Goal: Task Accomplishment & Management: Complete application form

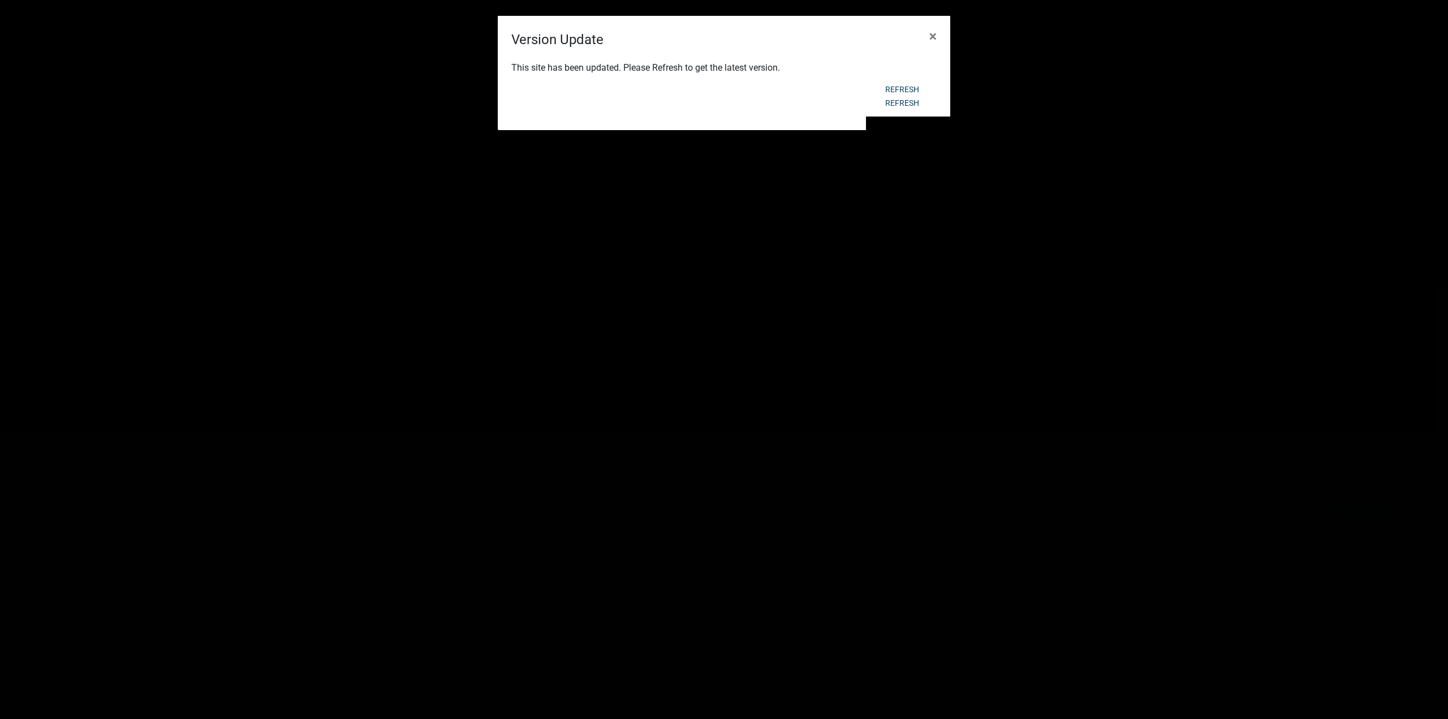
scroll to position [113, 0]
click at [897, 105] on button "Refresh" at bounding box center [902, 103] width 52 height 20
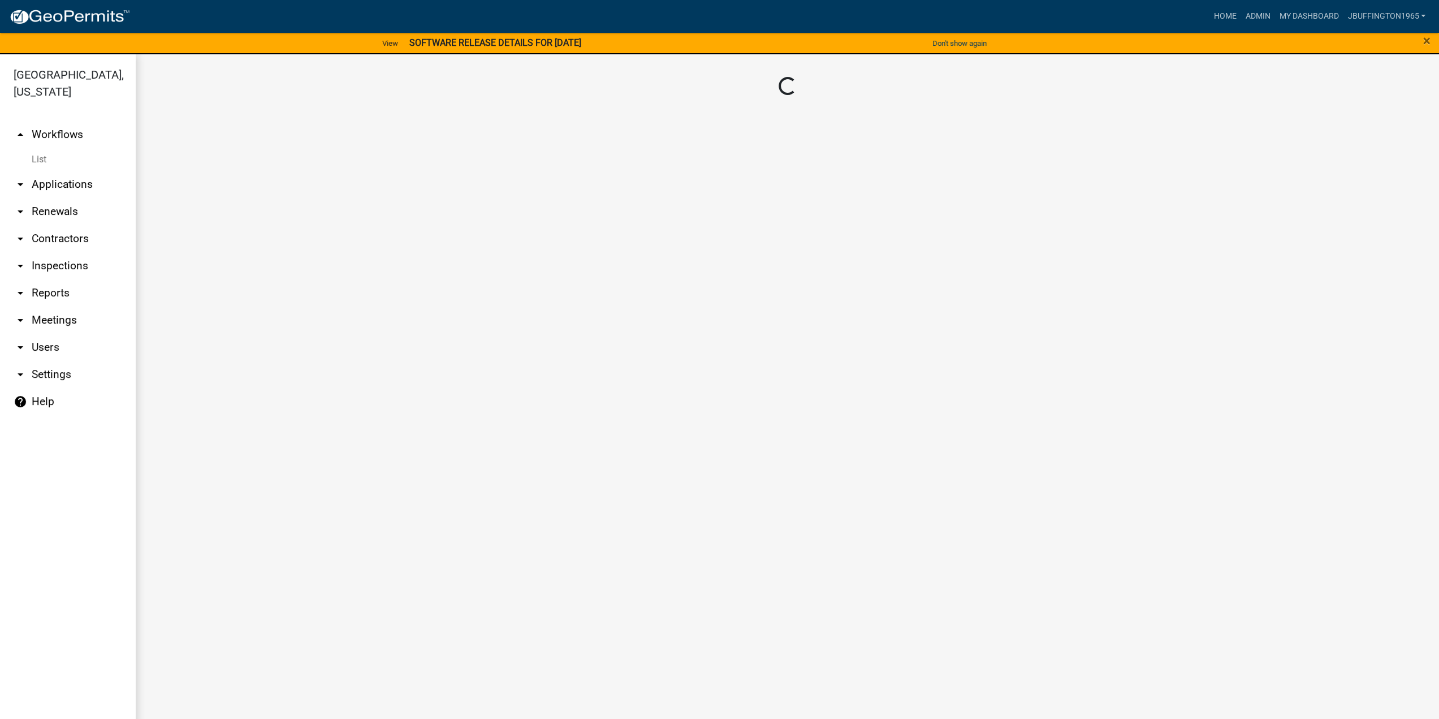
click at [903, 89] on div "Loading..." at bounding box center [787, 87] width 1258 height 20
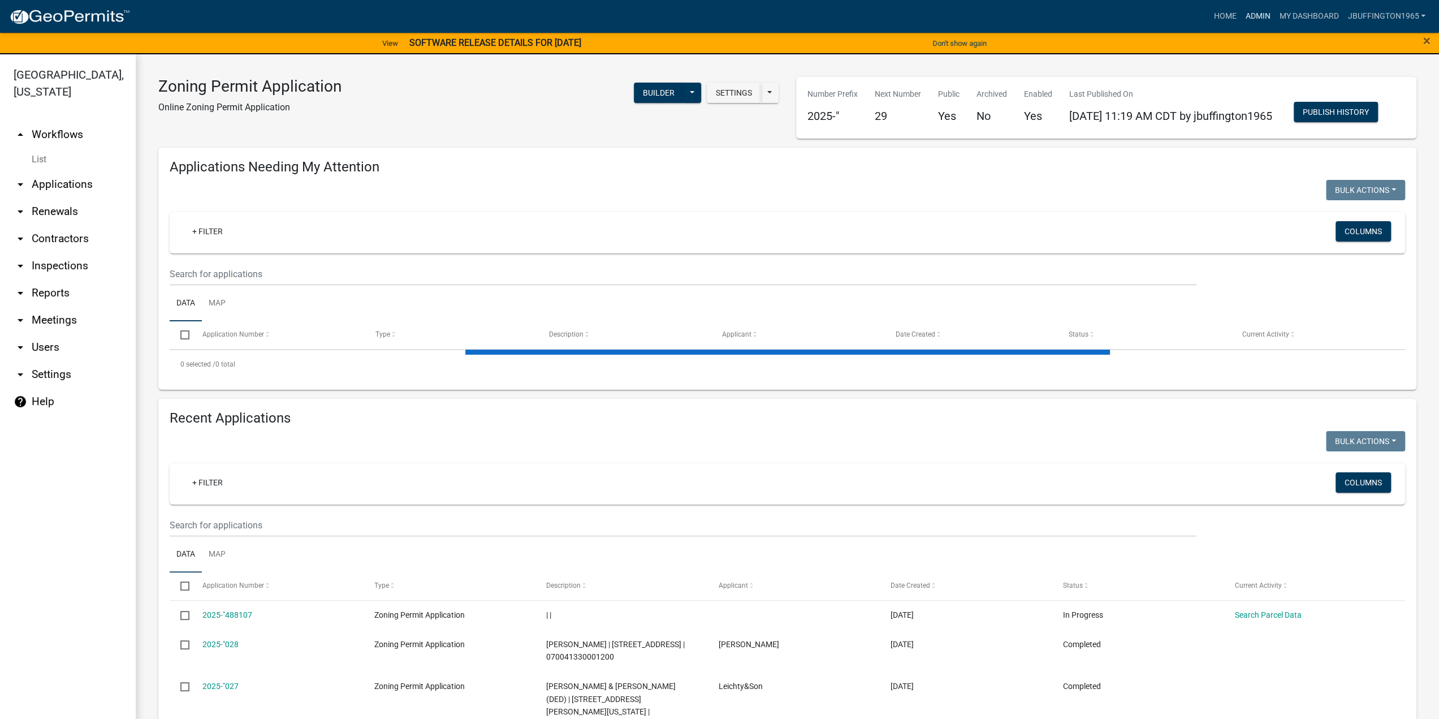
click at [1255, 19] on link "Admin" at bounding box center [1258, 16] width 34 height 21
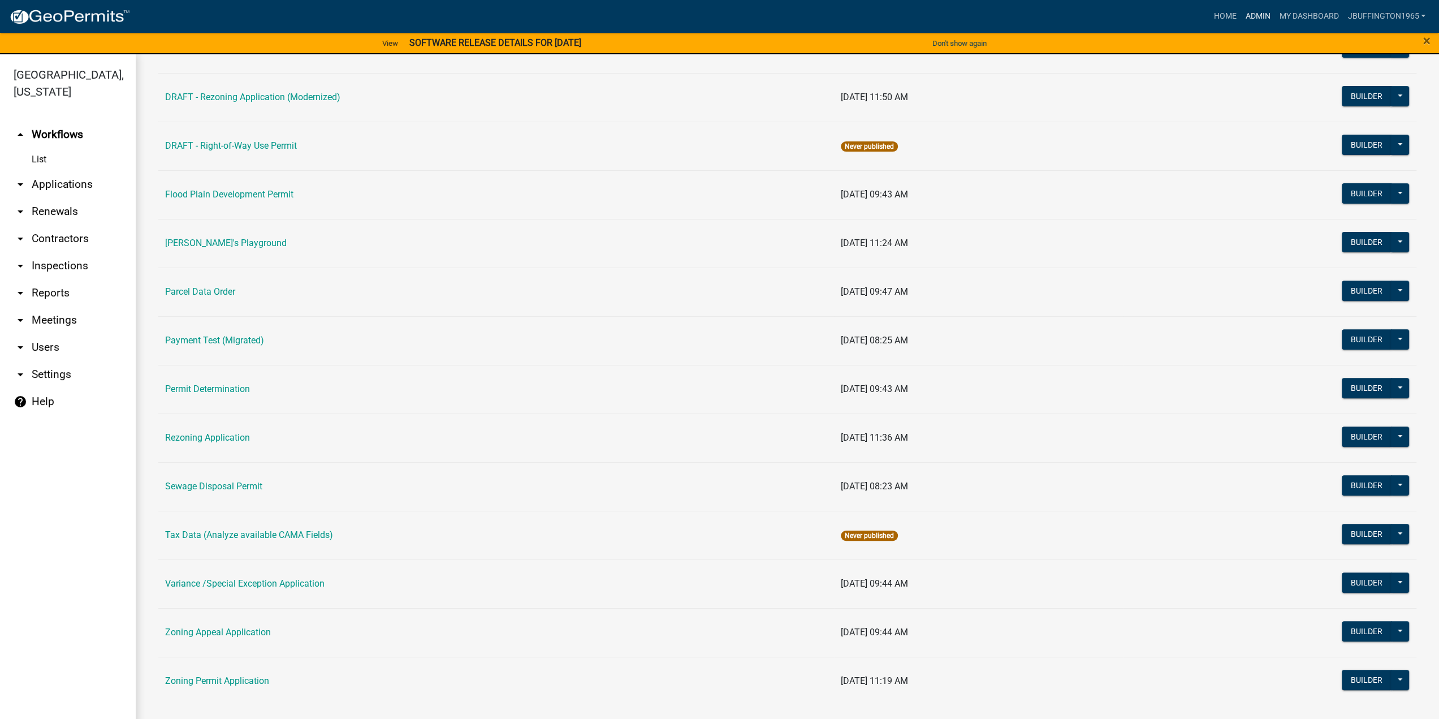
scroll to position [339, 0]
click at [217, 580] on link "Variance /Special Exception Application" at bounding box center [244, 582] width 159 height 11
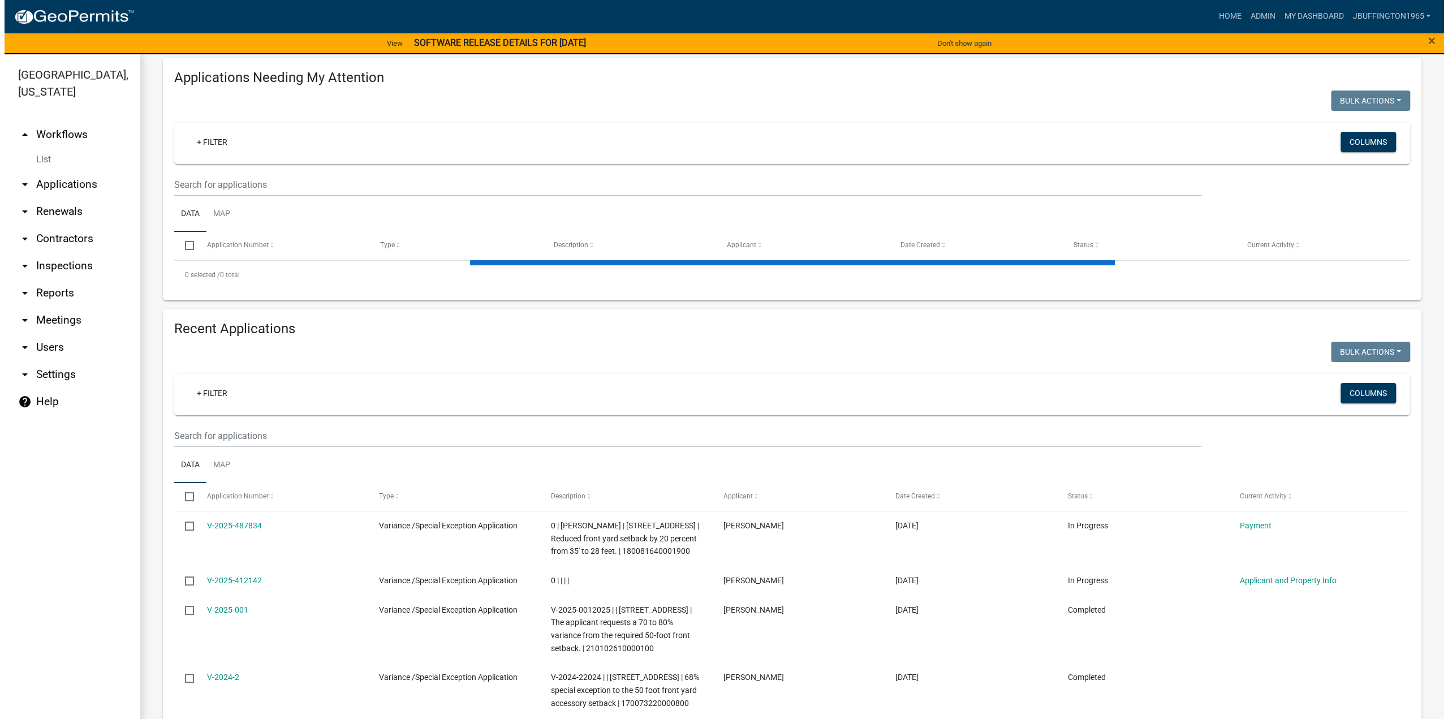
scroll to position [94, 0]
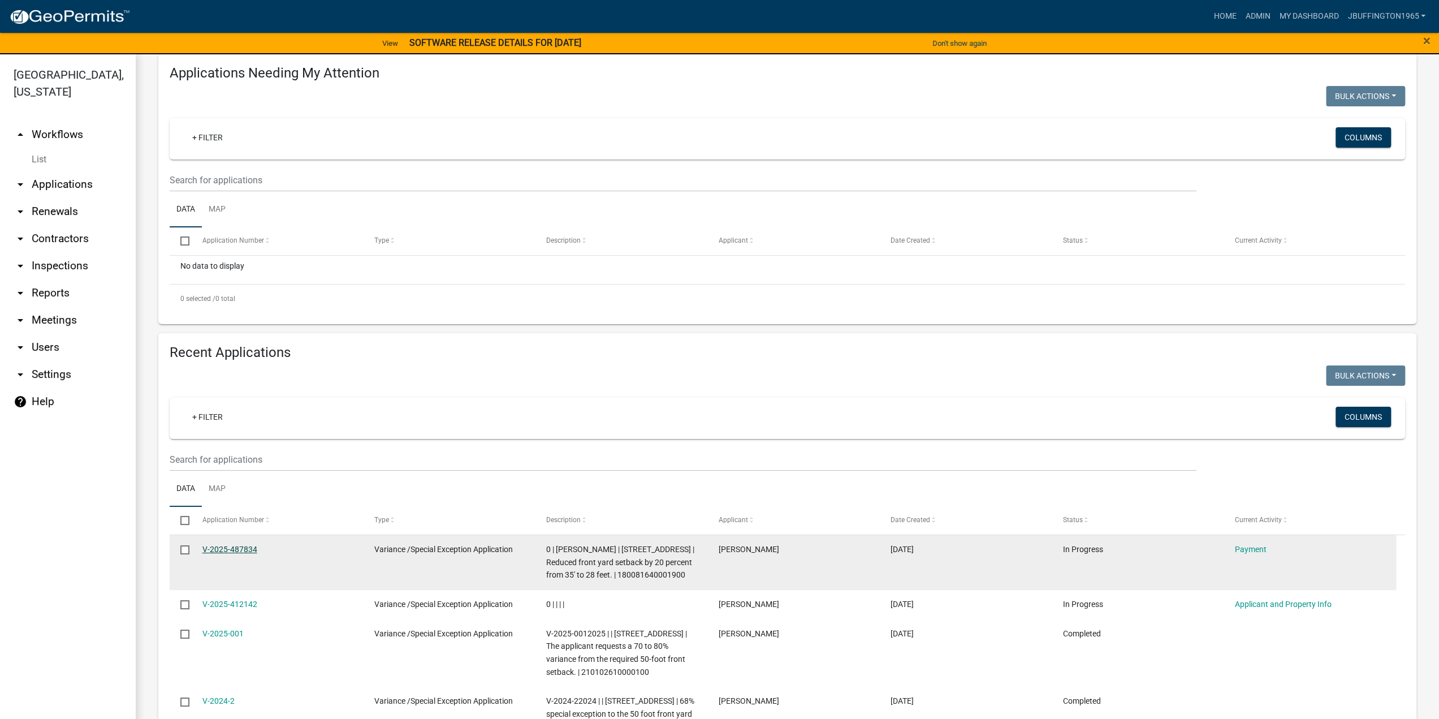
click at [219, 554] on link "V-2025-487834" at bounding box center [229, 549] width 55 height 9
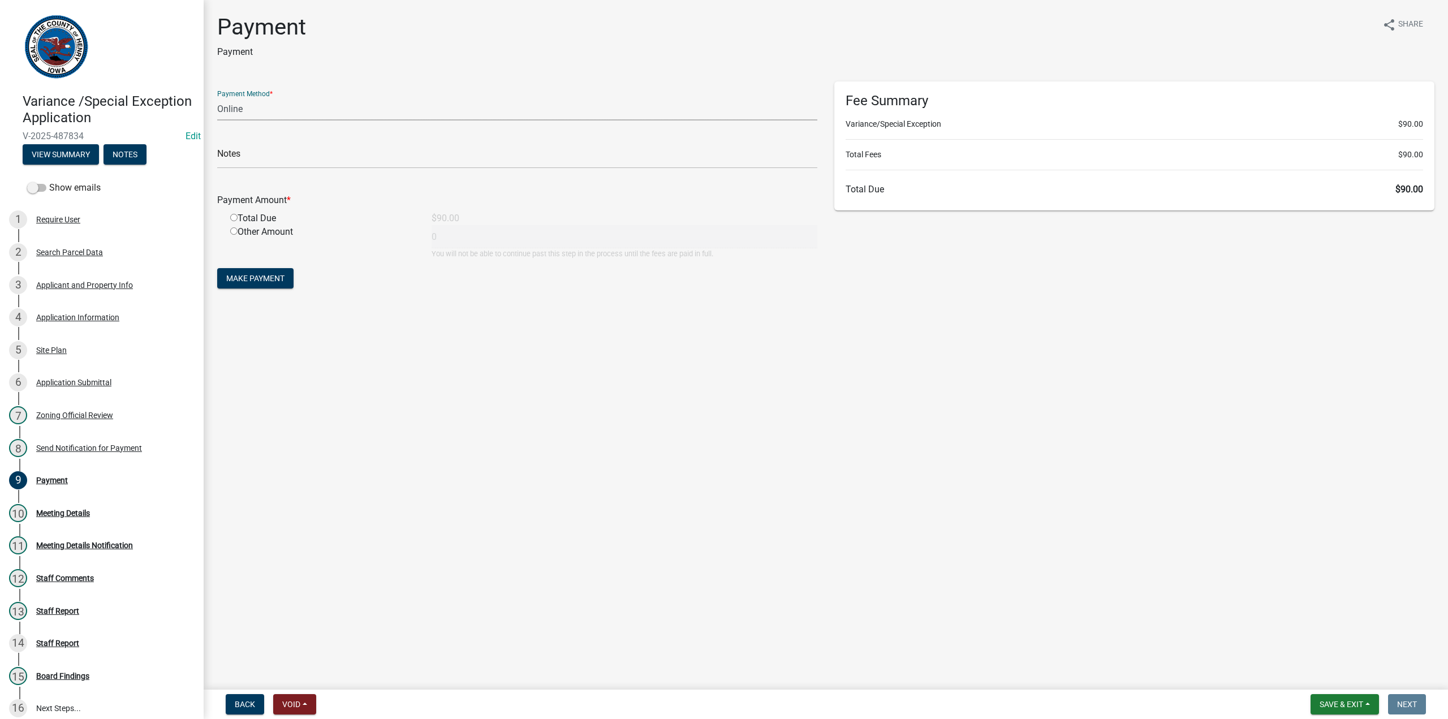
click at [239, 110] on select "Credit Card POS Check Cash Online" at bounding box center [517, 108] width 600 height 23
select select "1: 0"
click at [217, 97] on select "Credit Card POS Check Cash Online" at bounding box center [517, 108] width 600 height 23
click at [242, 161] on input "text" at bounding box center [517, 156] width 600 height 23
click at [244, 160] on input "text" at bounding box center [517, 156] width 600 height 23
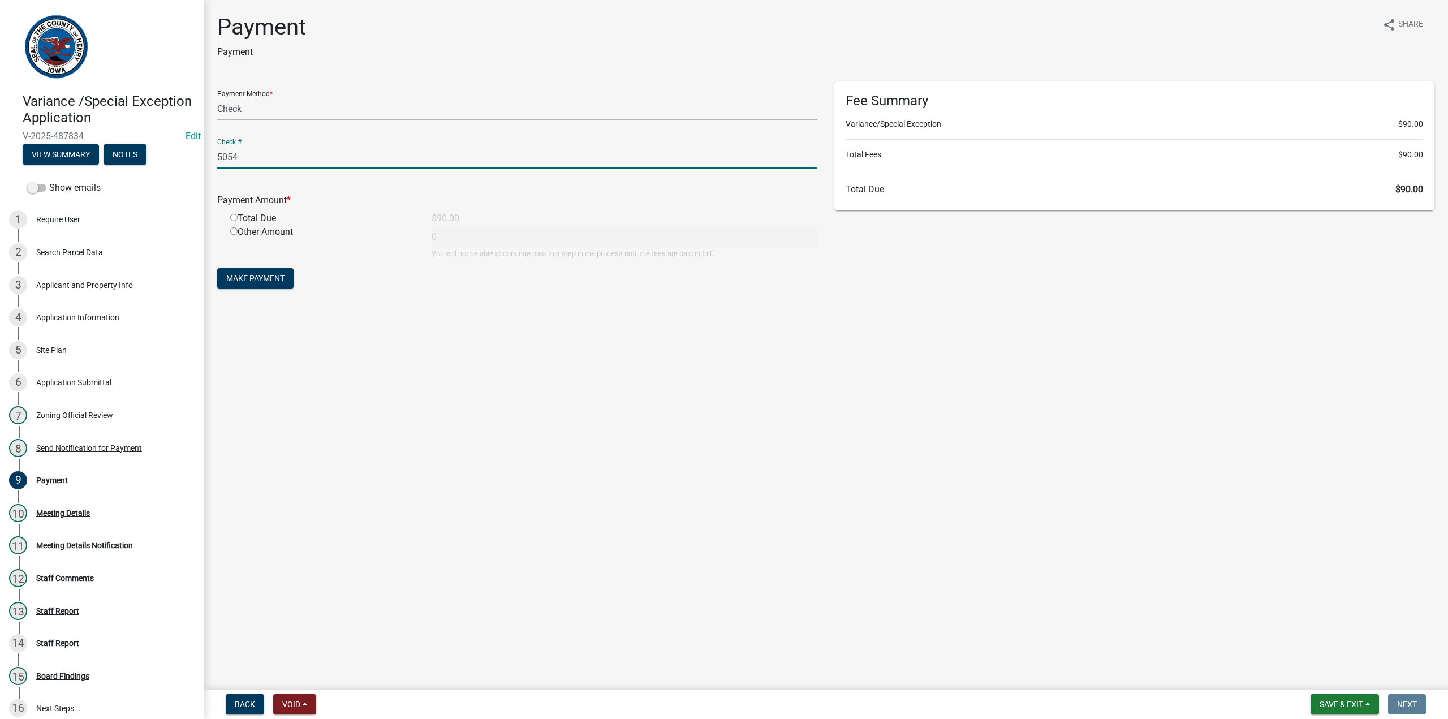
type input "5054"
click at [233, 218] on input "radio" at bounding box center [233, 217] width 7 height 7
radio input "true"
type input "90"
click at [266, 275] on span "Make Payment" at bounding box center [255, 278] width 58 height 9
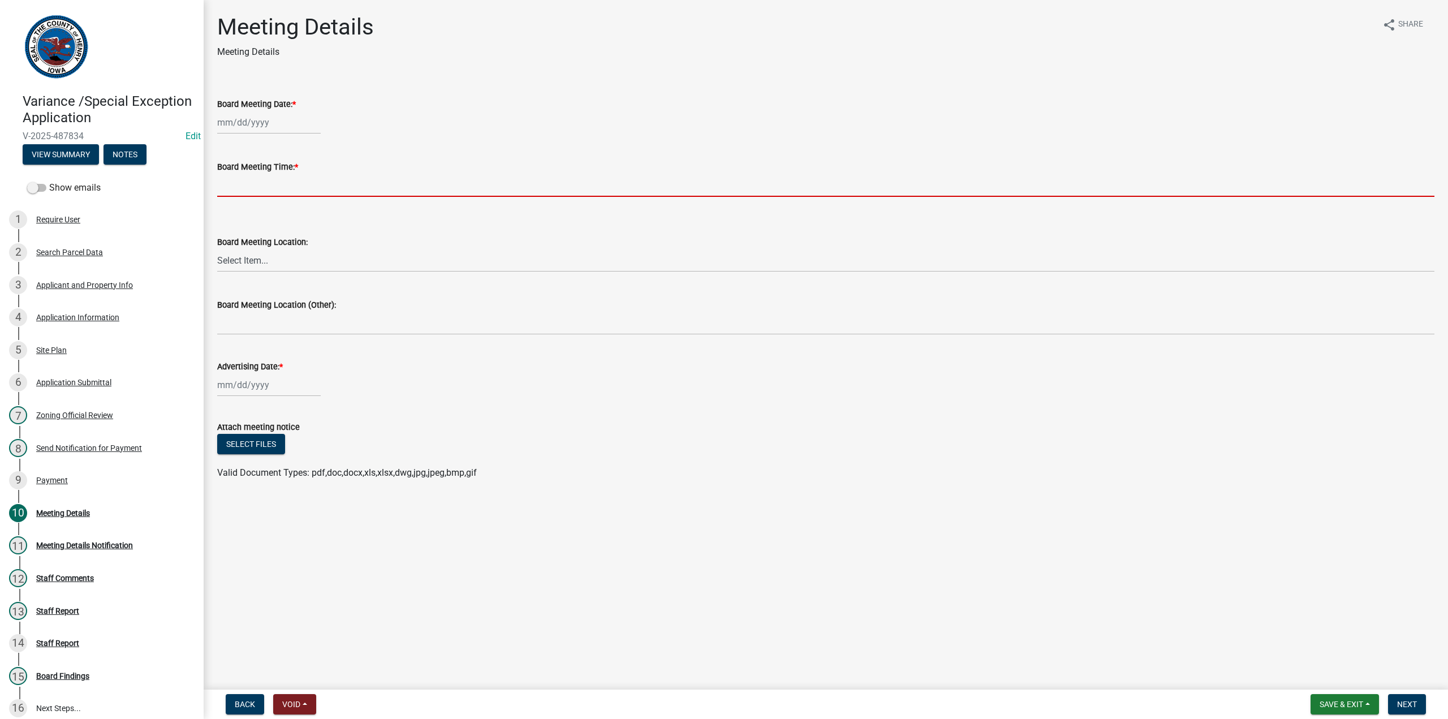
click at [226, 185] on input "Board Meeting Time: *" at bounding box center [825, 185] width 1217 height 23
type input "4:00 PM"
click at [245, 263] on select "Select Item... in the 2nd Floor Meeting Room at the Courthouse" at bounding box center [825, 260] width 1217 height 23
click at [217, 249] on select "Select Item... in the 2nd Floor Meeting Room at the Courthouse" at bounding box center [825, 260] width 1217 height 23
select select "74a06e25-f92f-40a5-b50c-b5d730a3fe01"
